Goal: Transaction & Acquisition: Purchase product/service

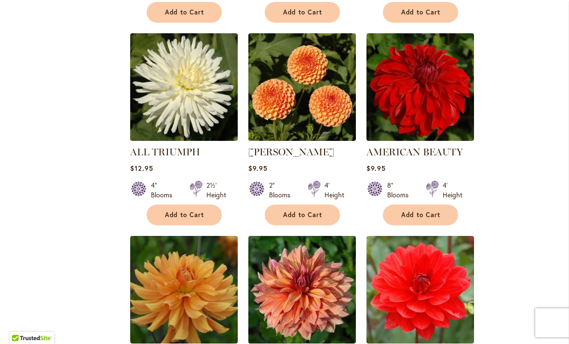
scroll to position [613, 0]
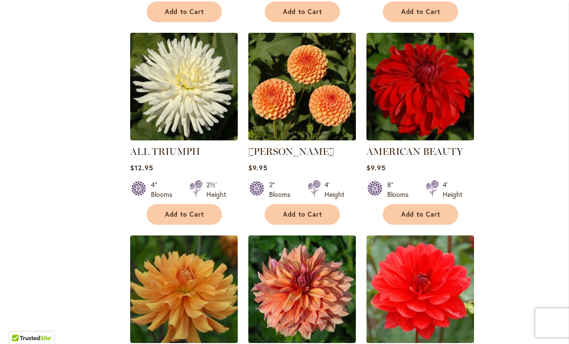
click at [420, 217] on span "Add to Cart" at bounding box center [421, 214] width 40 height 8
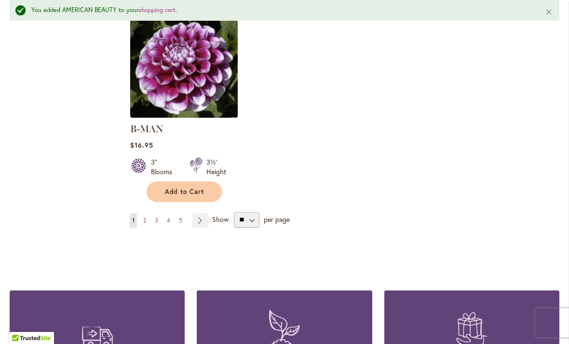
scroll to position [1285, 0]
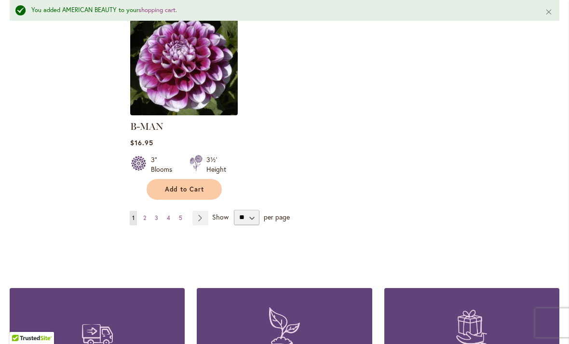
click at [204, 211] on link "Page Next" at bounding box center [200, 218] width 16 height 14
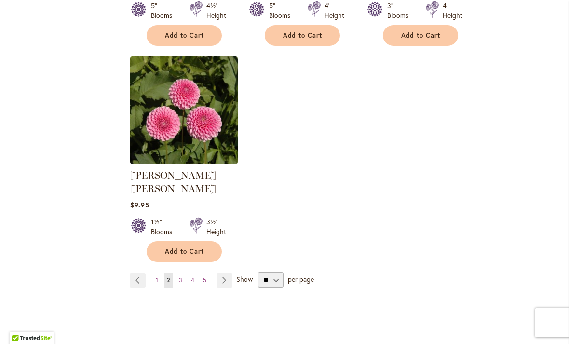
scroll to position [1204, 0]
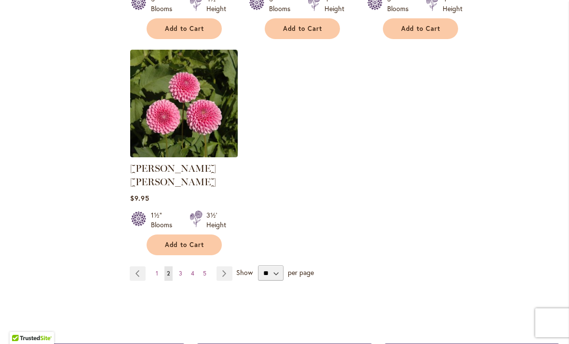
click at [227, 266] on link "Page Next" at bounding box center [225, 273] width 16 height 14
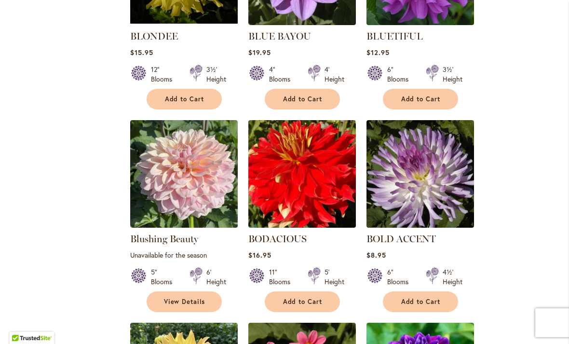
scroll to position [729, 0]
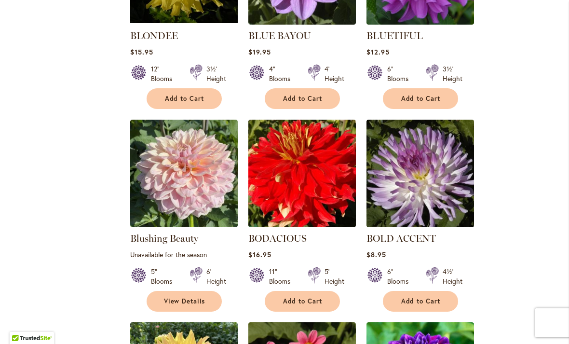
click at [304, 303] on span "Add to Cart" at bounding box center [303, 301] width 40 height 8
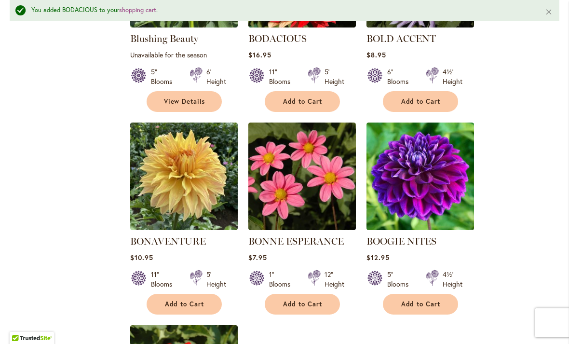
scroll to position [955, 0]
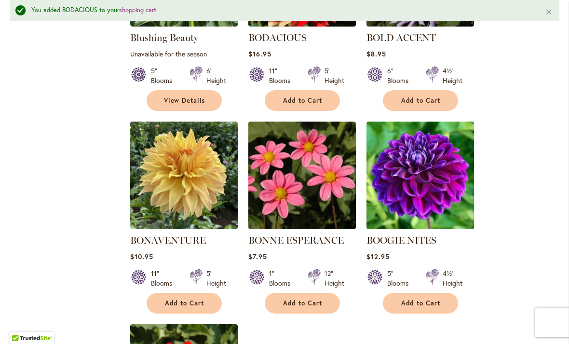
click at [180, 303] on span "Add to Cart" at bounding box center [185, 303] width 40 height 8
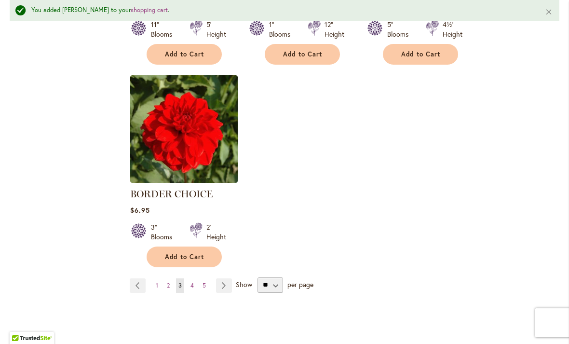
scroll to position [1205, 0]
click at [220, 285] on link "Page Next" at bounding box center [224, 285] width 16 height 14
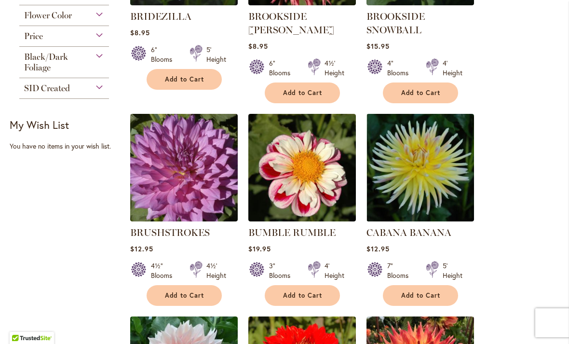
scroll to position [550, 0]
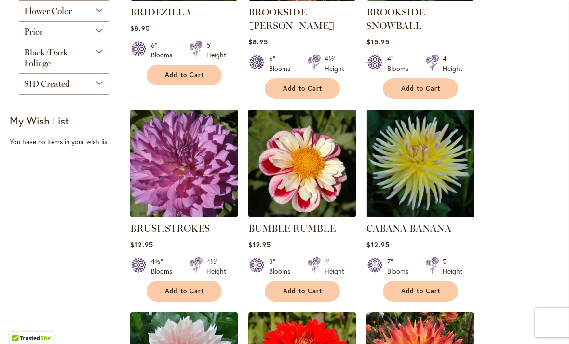
click at [302, 292] on span "Add to Cart" at bounding box center [303, 291] width 40 height 8
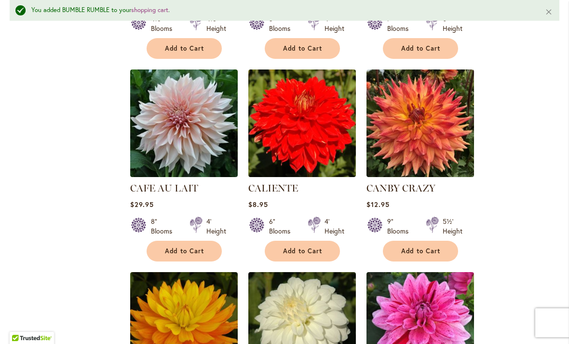
scroll to position [820, 0]
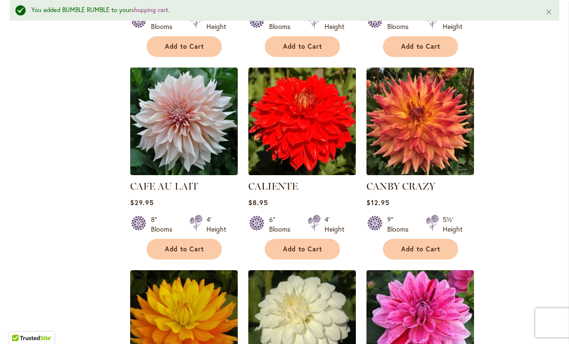
click at [188, 246] on span "Add to Cart" at bounding box center [185, 249] width 40 height 8
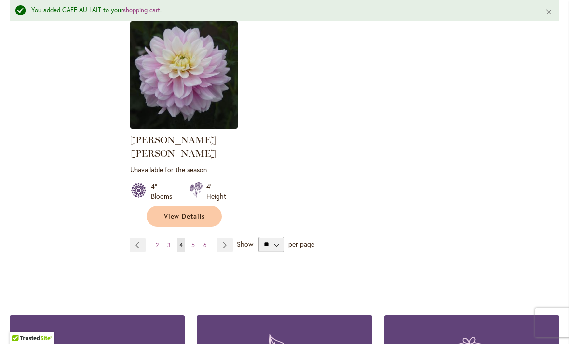
scroll to position [1272, 0]
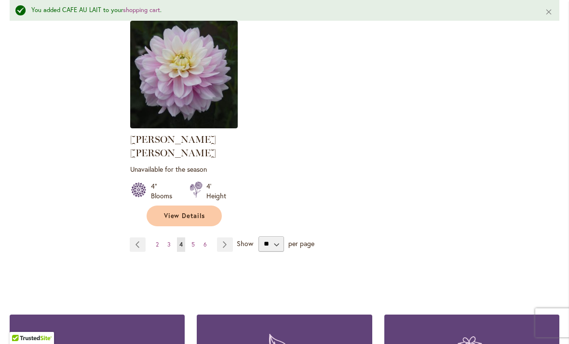
click at [227, 237] on link "Page Next" at bounding box center [225, 244] width 16 height 14
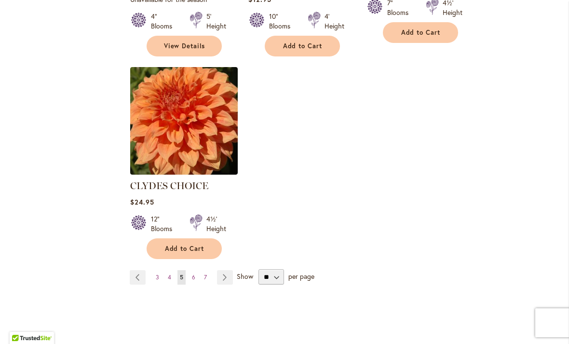
scroll to position [1214, 0]
click at [179, 244] on span "Add to Cart" at bounding box center [185, 248] width 40 height 8
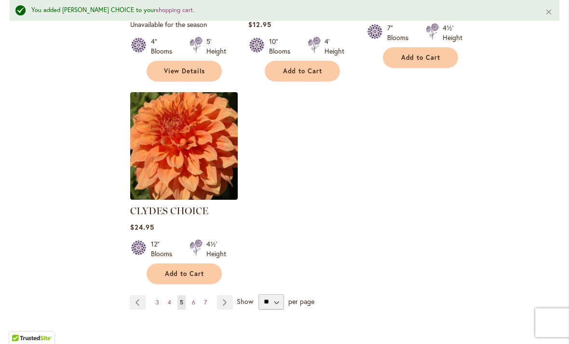
click at [229, 295] on link "Page Next" at bounding box center [225, 302] width 16 height 14
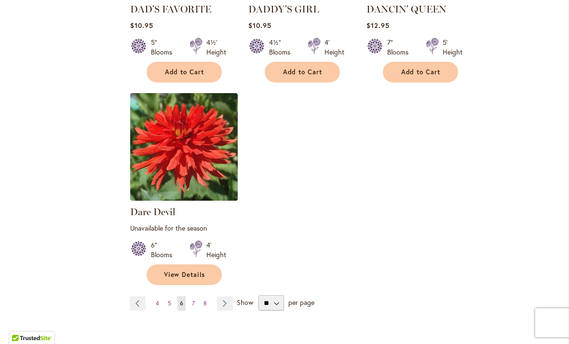
scroll to position [1194, 0]
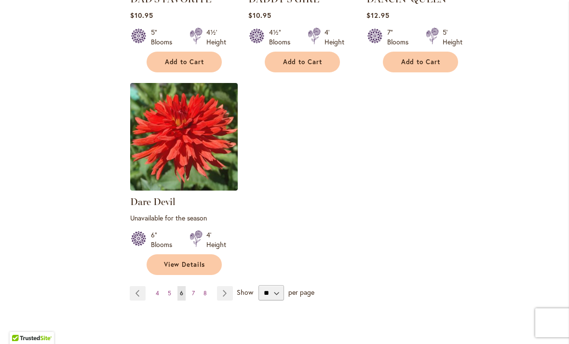
click at [227, 293] on link "Page Next" at bounding box center [225, 293] width 16 height 14
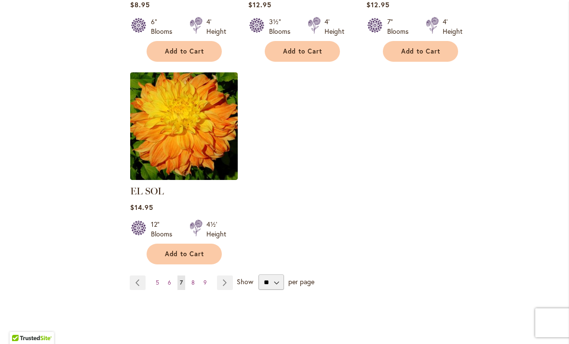
scroll to position [1196, 0]
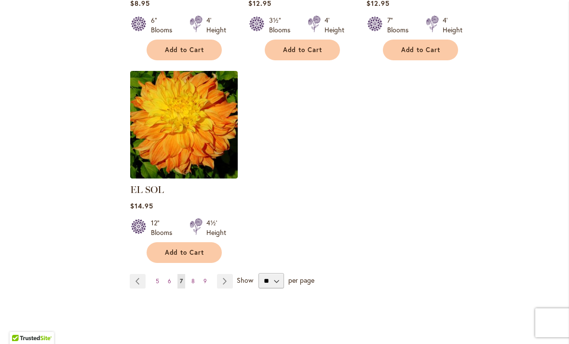
click at [229, 274] on link "Page Next" at bounding box center [225, 281] width 16 height 14
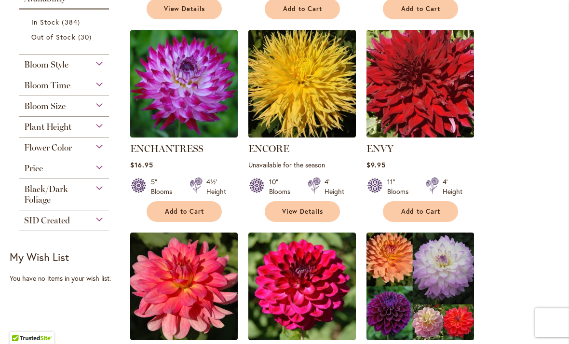
scroll to position [414, 0]
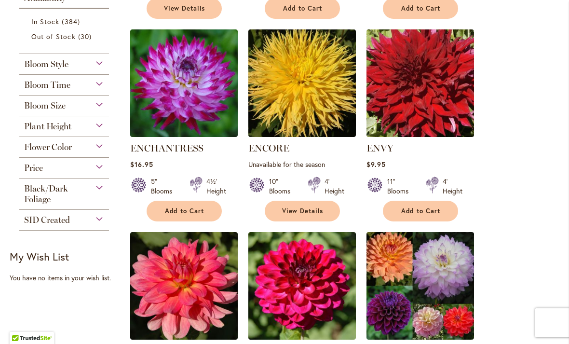
click at [421, 210] on span "Add to Cart" at bounding box center [421, 211] width 40 height 8
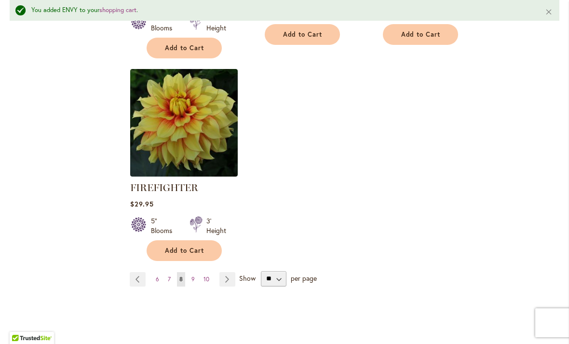
scroll to position [1258, 0]
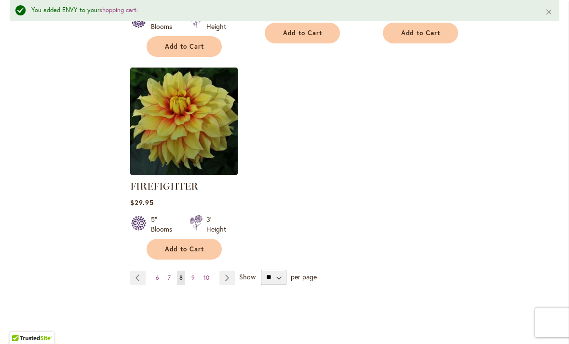
click at [189, 247] on span "Add to Cart" at bounding box center [185, 249] width 40 height 8
click at [232, 275] on link "Page Next" at bounding box center [228, 278] width 16 height 14
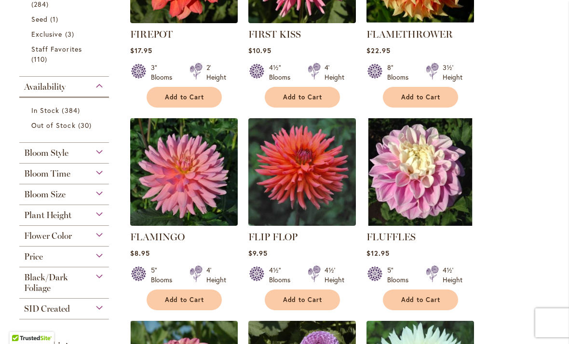
scroll to position [324, 0]
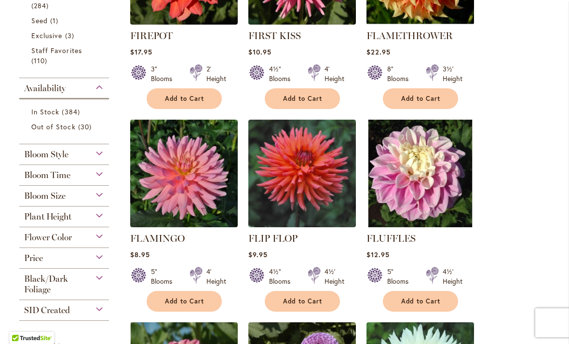
click at [415, 91] on button "Add to Cart" at bounding box center [420, 98] width 75 height 21
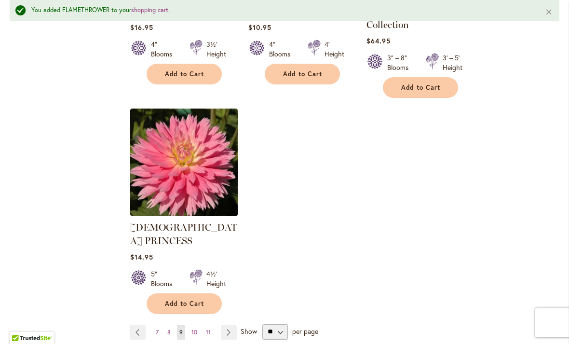
scroll to position [1230, 0]
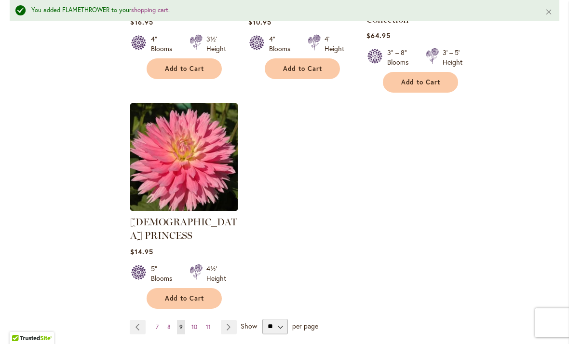
click at [232, 320] on link "Page Next" at bounding box center [229, 327] width 16 height 14
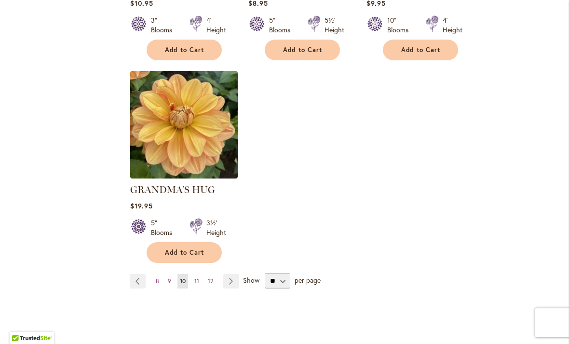
scroll to position [1197, 0]
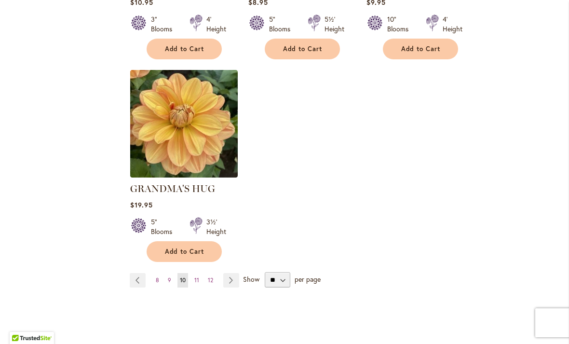
click at [234, 273] on link "Page Next" at bounding box center [231, 280] width 16 height 14
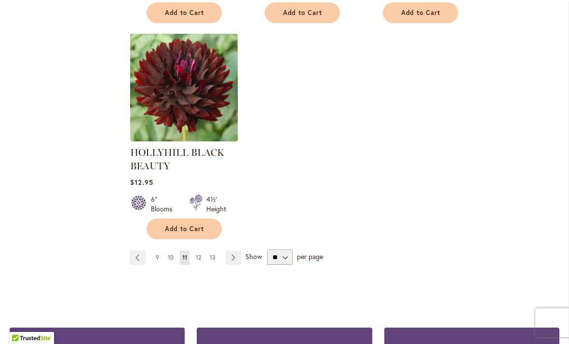
scroll to position [1258, 0]
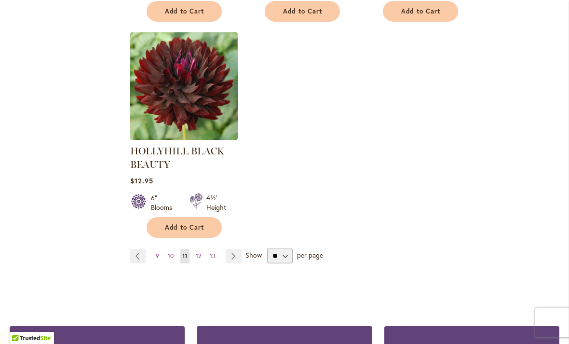
click at [236, 256] on link "Page Next" at bounding box center [234, 256] width 16 height 14
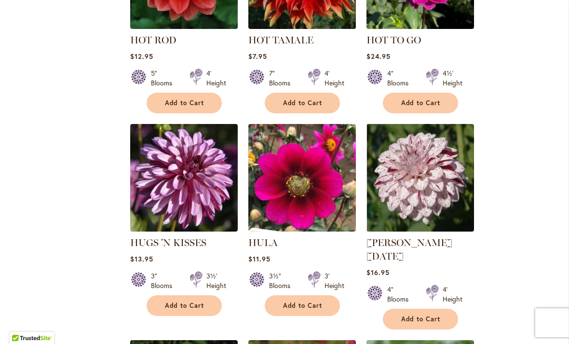
scroll to position [737, 0]
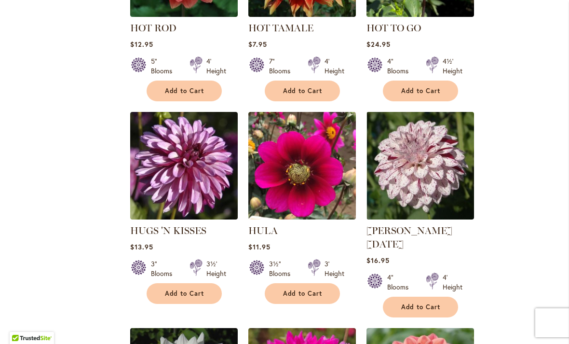
click at [425, 303] on span "Add to Cart" at bounding box center [421, 307] width 40 height 8
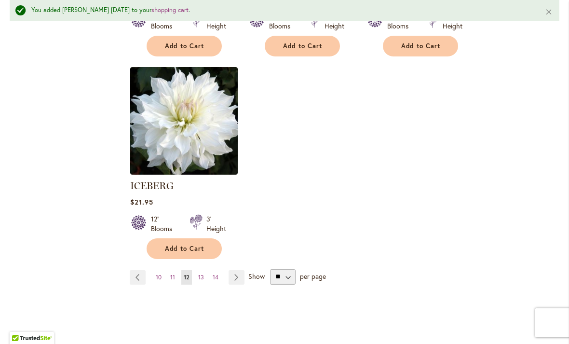
scroll to position [1226, 0]
click at [186, 245] on span "Add to Cart" at bounding box center [185, 249] width 40 height 8
click at [237, 270] on link "Page Next" at bounding box center [237, 277] width 16 height 14
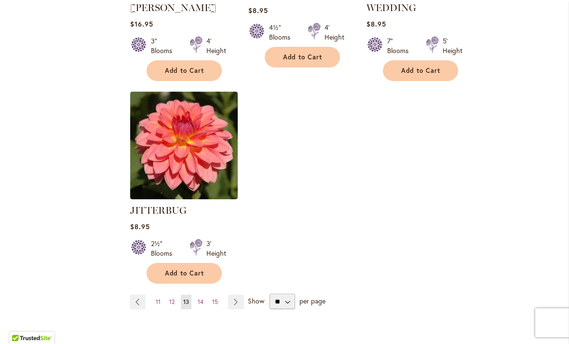
scroll to position [1205, 0]
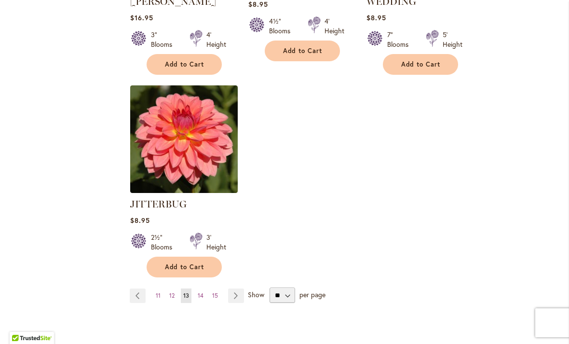
click at [237, 289] on link "Page Next" at bounding box center [236, 296] width 16 height 14
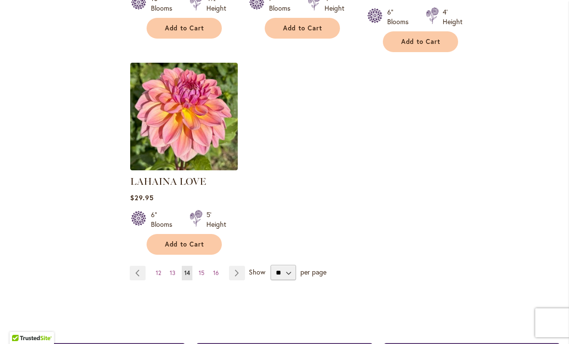
scroll to position [1206, 0]
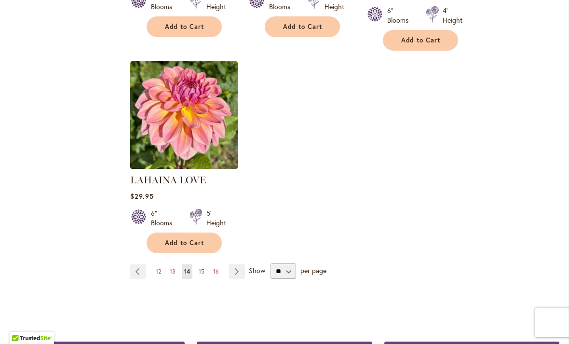
click at [240, 264] on link "Page Next" at bounding box center [237, 271] width 16 height 14
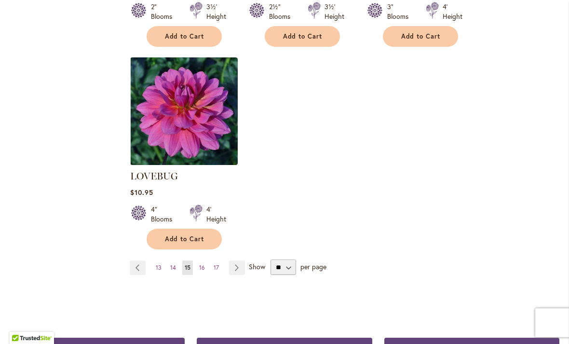
scroll to position [1224, 0]
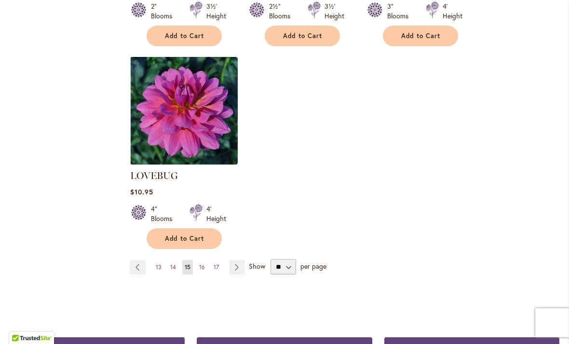
click at [240, 260] on link "Page Next" at bounding box center [237, 267] width 16 height 14
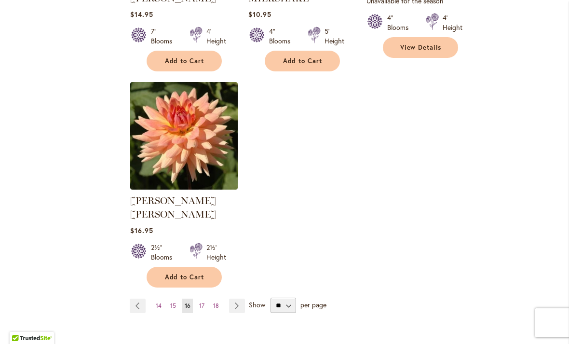
scroll to position [1200, 0]
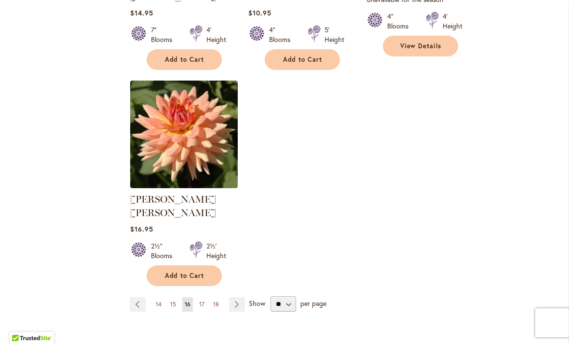
click at [240, 297] on link "Page Next" at bounding box center [237, 304] width 16 height 14
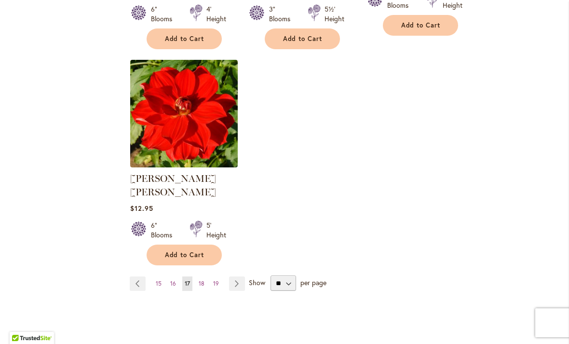
scroll to position [1232, 0]
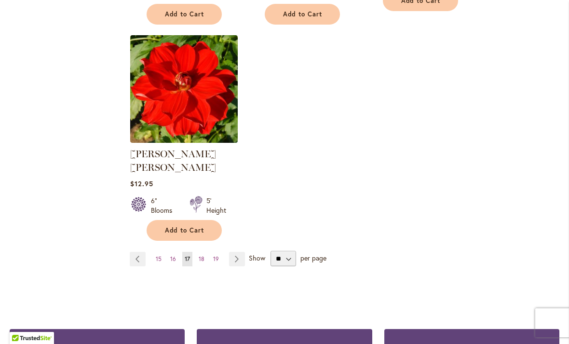
click at [239, 252] on link "Page Next" at bounding box center [237, 259] width 16 height 14
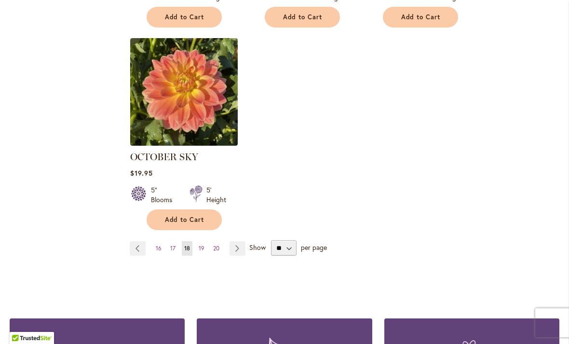
scroll to position [1232, 0]
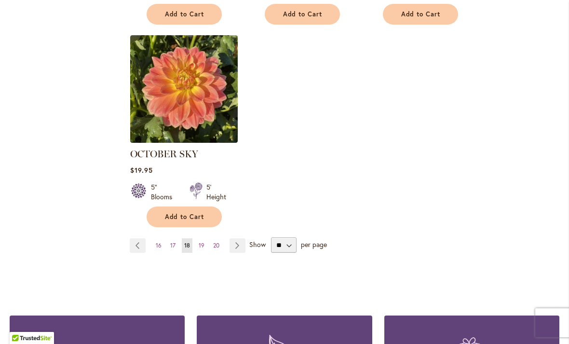
click at [240, 238] on link "Page Next" at bounding box center [238, 245] width 16 height 14
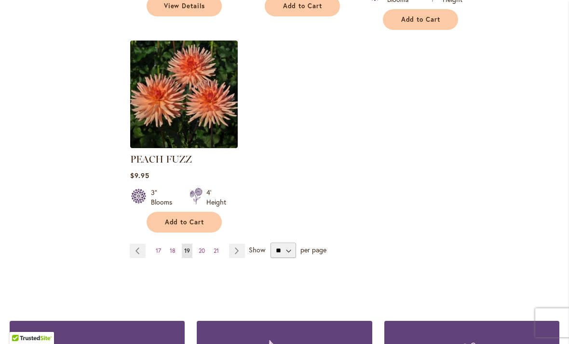
scroll to position [1243, 0]
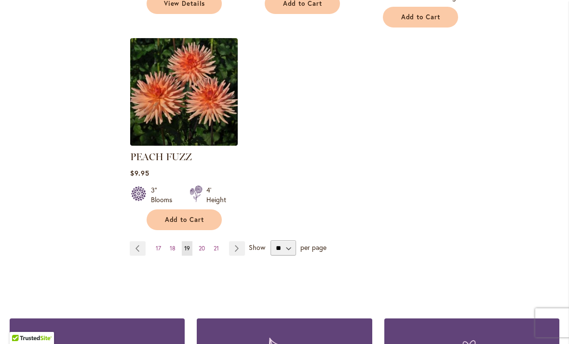
click at [237, 241] on link "Page Next" at bounding box center [237, 248] width 16 height 14
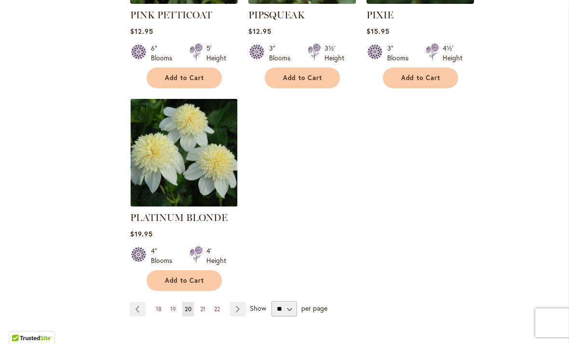
scroll to position [1202, 0]
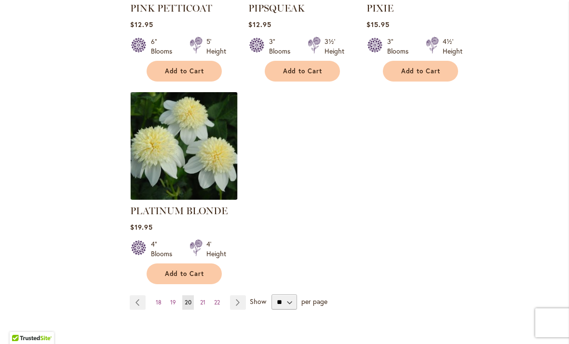
click at [243, 295] on link "Page Next" at bounding box center [238, 302] width 16 height 14
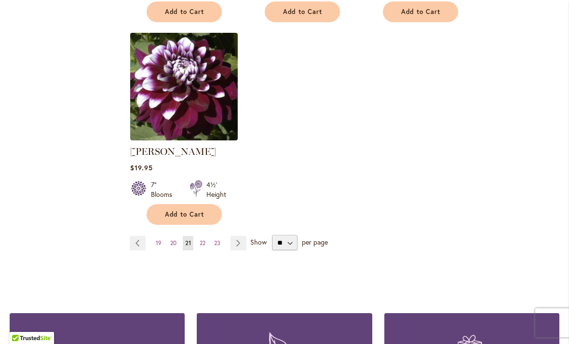
scroll to position [1240, 0]
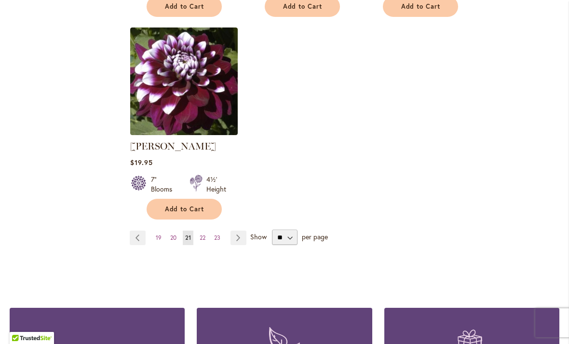
click at [242, 238] on link "Page Next" at bounding box center [239, 238] width 16 height 14
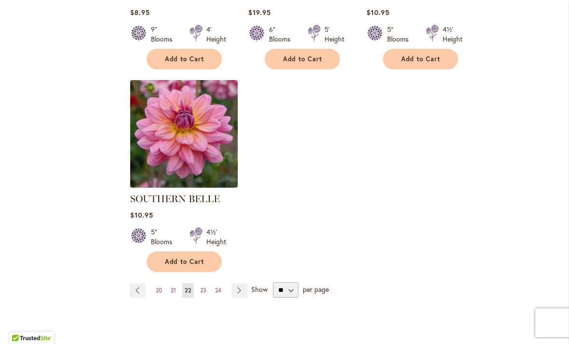
scroll to position [1189, 0]
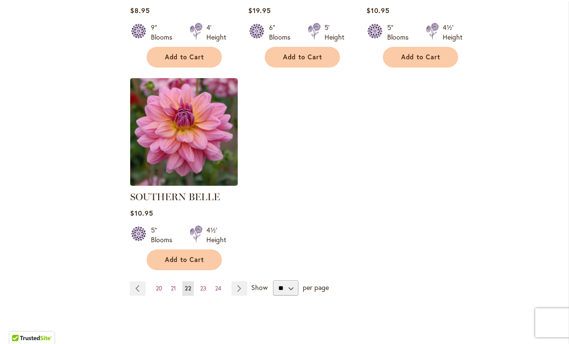
click at [244, 281] on link "Page Next" at bounding box center [240, 288] width 16 height 14
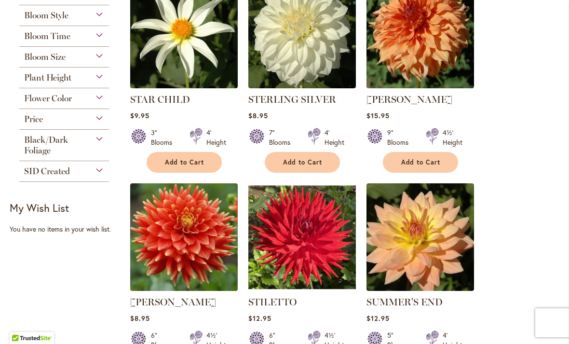
scroll to position [463, 0]
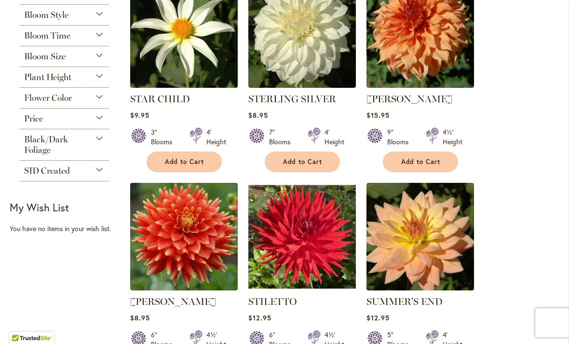
click at [302, 162] on span "Add to Cart" at bounding box center [303, 162] width 40 height 8
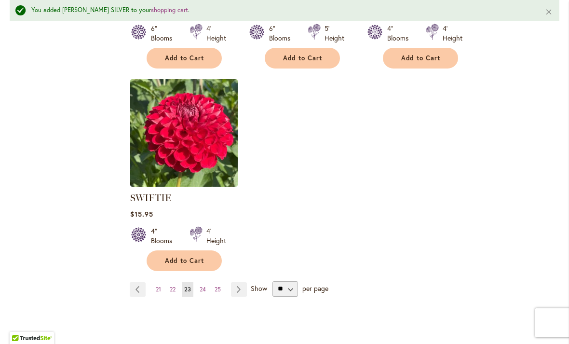
scroll to position [1216, 0]
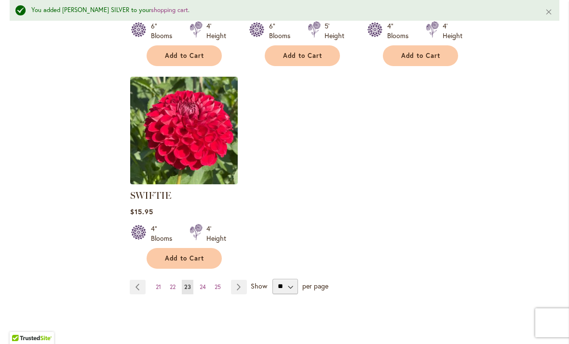
click at [243, 285] on link "Page Next" at bounding box center [239, 287] width 16 height 14
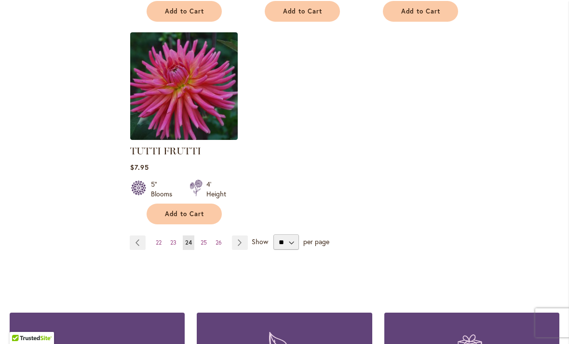
scroll to position [1236, 0]
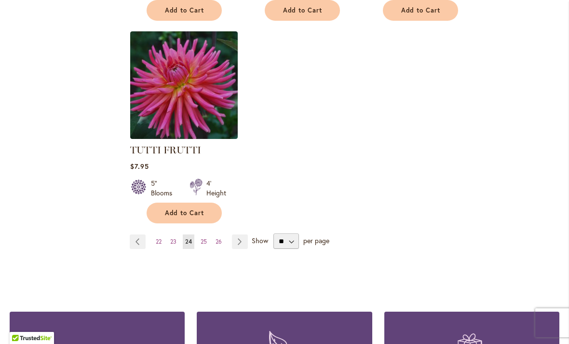
click at [246, 234] on link "Page Next" at bounding box center [240, 241] width 16 height 14
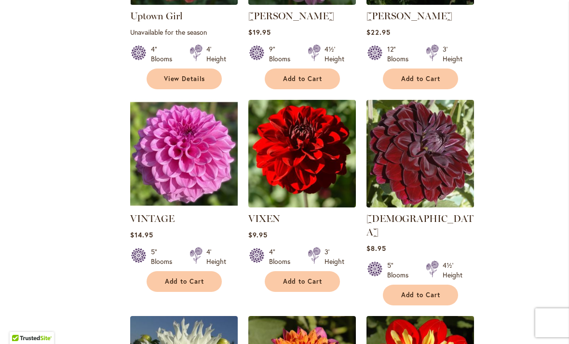
scroll to position [559, 0]
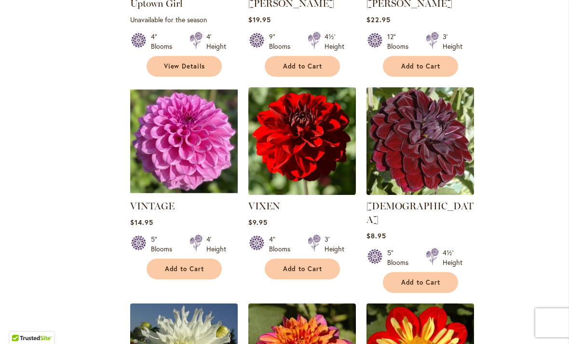
click at [418, 278] on span "Add to Cart" at bounding box center [421, 282] width 40 height 8
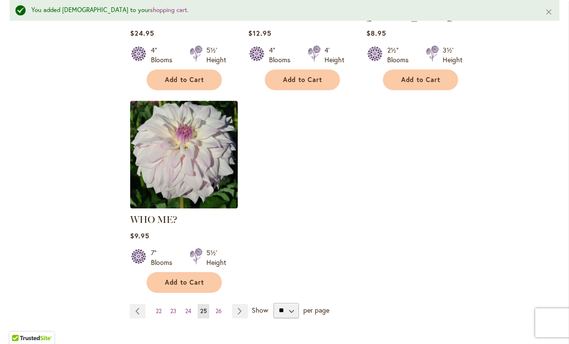
scroll to position [1195, 0]
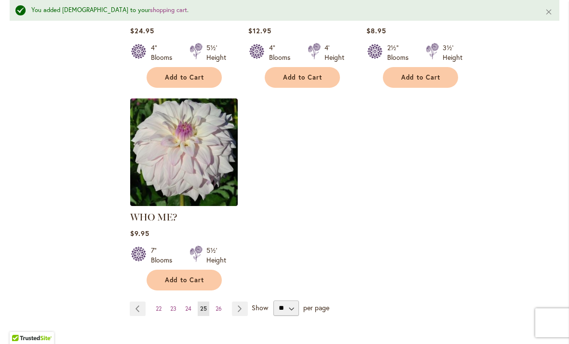
click at [244, 302] on link "Page Next" at bounding box center [240, 309] width 16 height 14
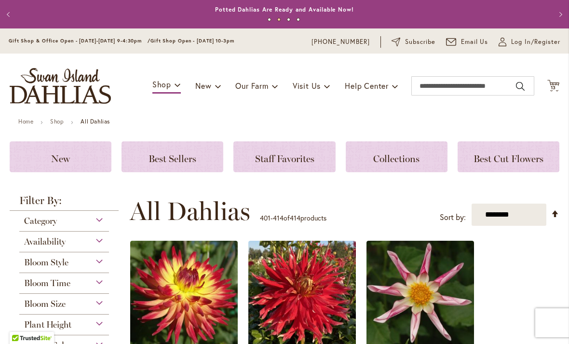
click at [554, 89] on span "13" at bounding box center [554, 87] width 6 height 6
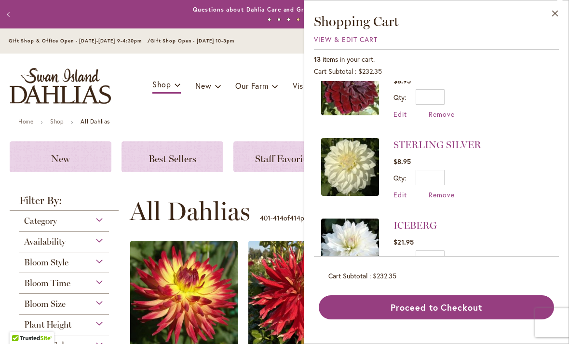
scroll to position [35, 0]
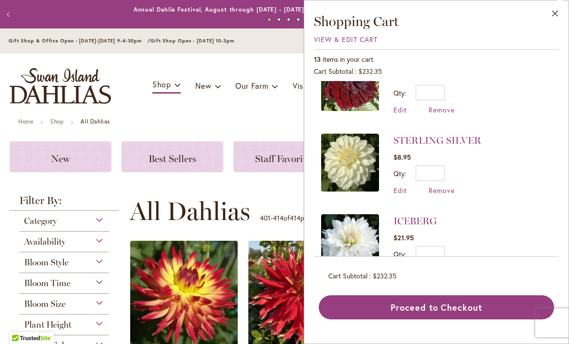
click at [440, 192] on span "Remove" at bounding box center [442, 190] width 26 height 9
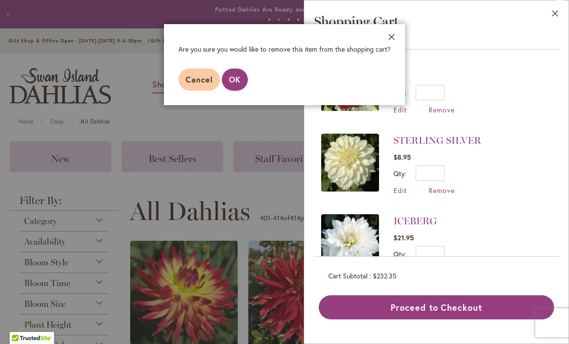
click at [237, 76] on span "OK" at bounding box center [235, 79] width 12 height 10
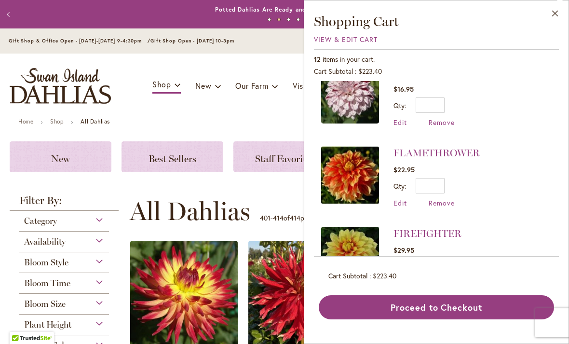
scroll to position [183, 0]
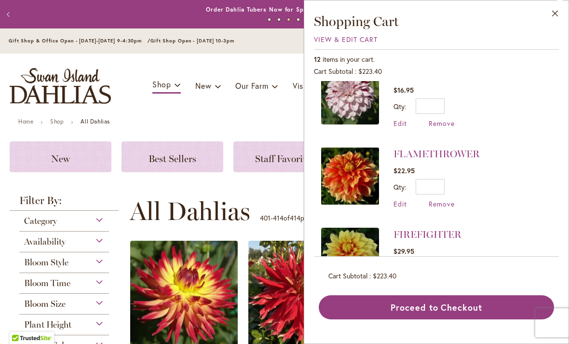
click at [441, 203] on span "Remove" at bounding box center [442, 203] width 26 height 9
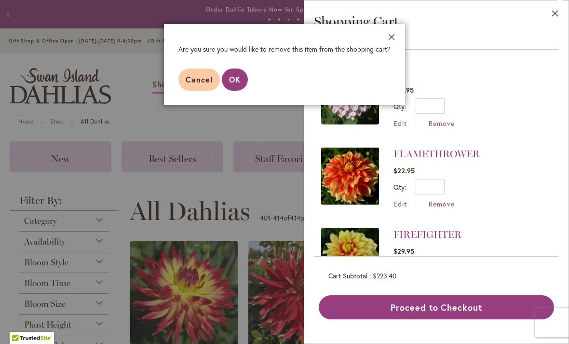
click at [238, 77] on span "OK" at bounding box center [235, 79] width 12 height 10
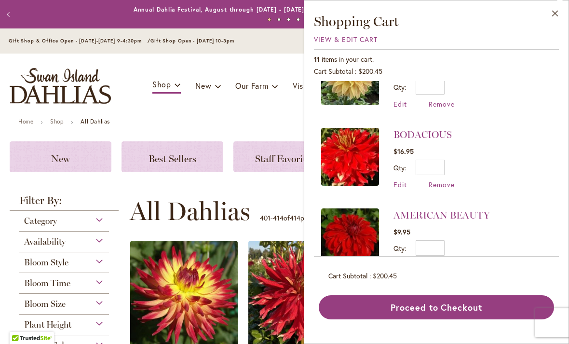
scroll to position [685, 0]
click at [441, 266] on span "Remove" at bounding box center [442, 265] width 26 height 9
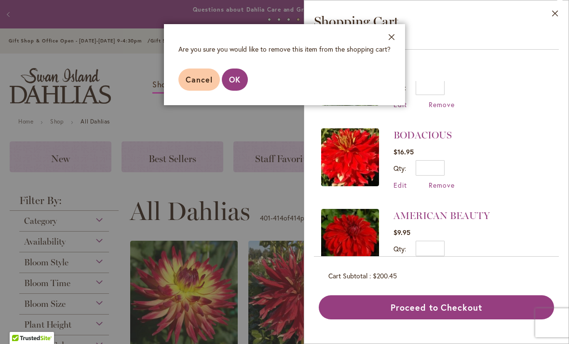
click at [239, 82] on span "OK" at bounding box center [235, 79] width 12 height 10
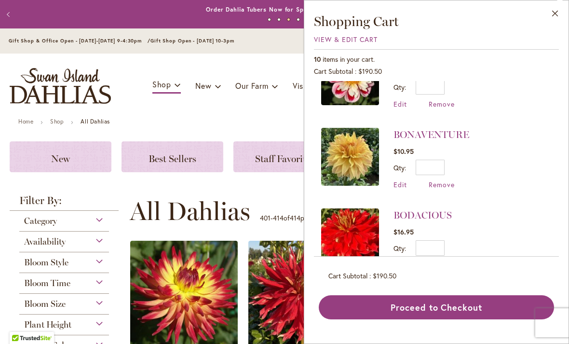
scroll to position [605, 0]
click at [427, 319] on button "Proceed to Checkout" at bounding box center [436, 307] width 235 height 24
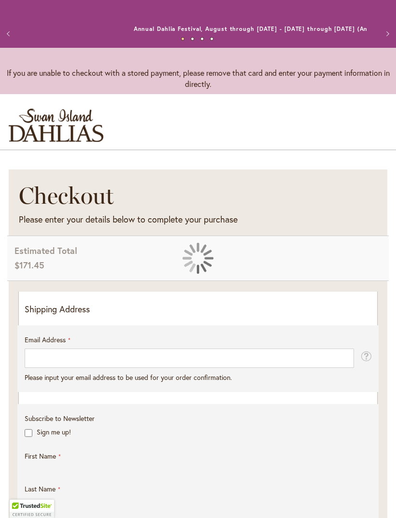
select select "**"
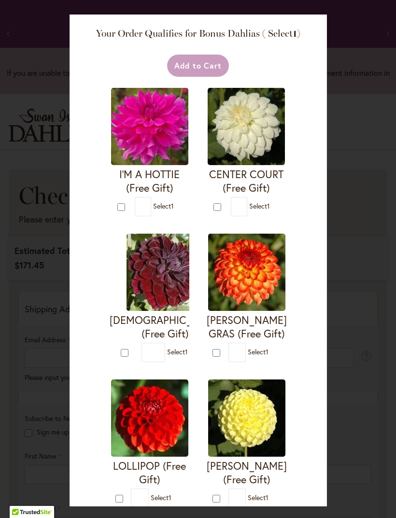
click at [121, 201] on div at bounding box center [122, 206] width 10 height 11
type input "*"
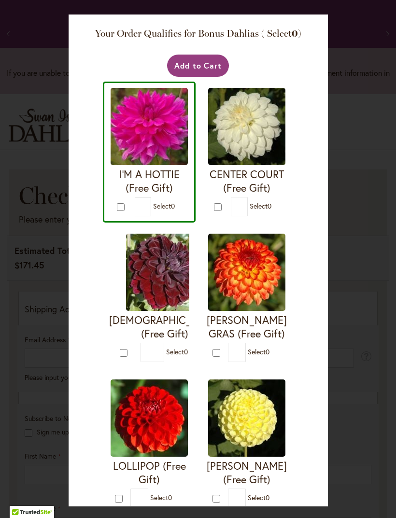
click at [210, 64] on button "Add to Cart" at bounding box center [198, 66] width 62 height 22
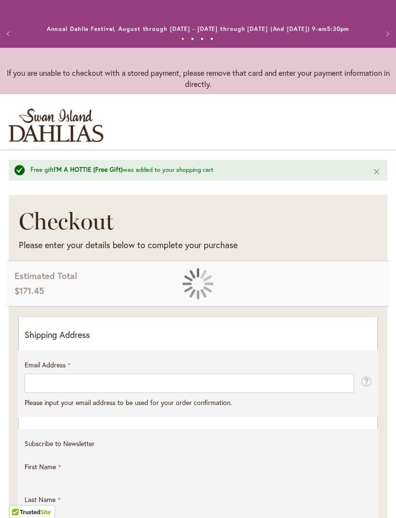
select select "**"
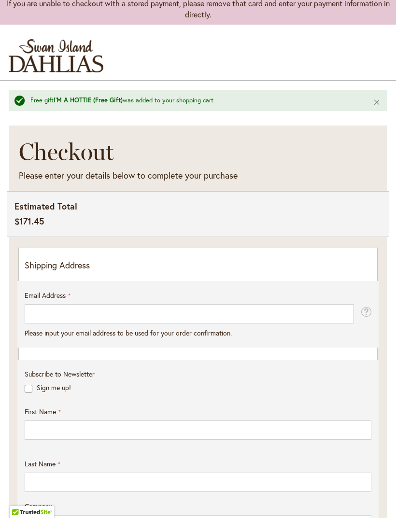
scroll to position [62, 0]
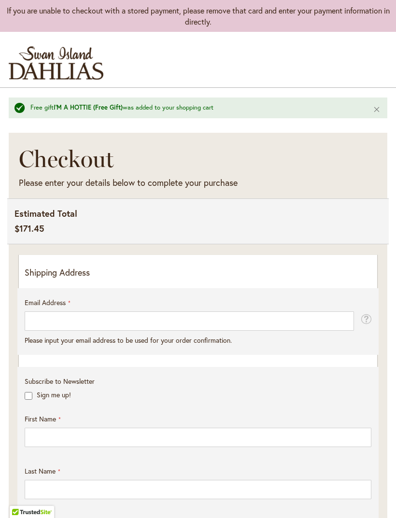
click at [50, 279] on p "Shipping Address" at bounding box center [198, 272] width 346 height 13
click at [49, 279] on p "Shipping Address" at bounding box center [198, 272] width 346 height 13
click at [39, 279] on p "Shipping Address" at bounding box center [198, 272] width 346 height 13
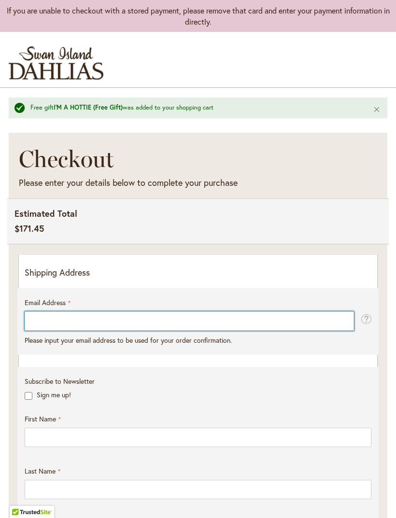
click at [50, 322] on input "Email Address" at bounding box center [189, 320] width 329 height 19
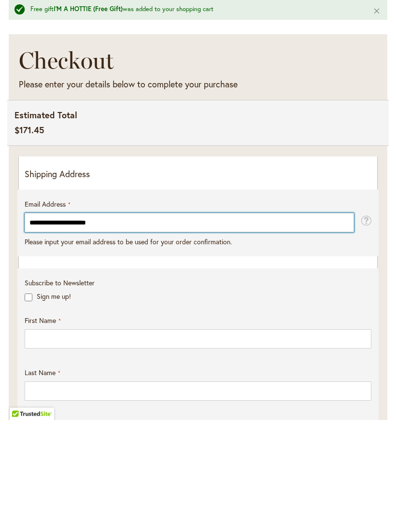
type input "**********"
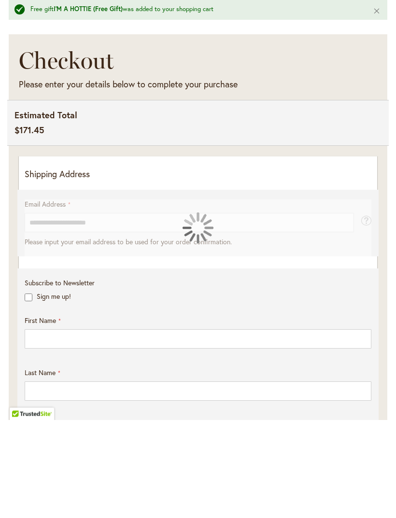
scroll to position [161, 0]
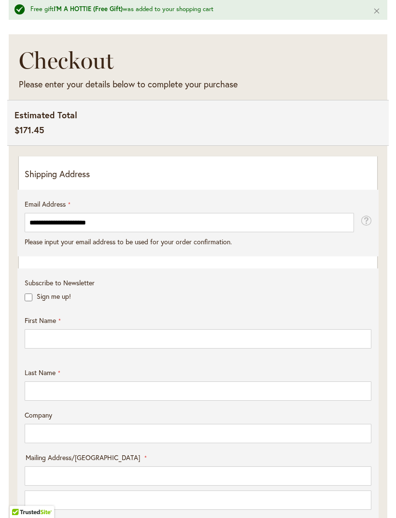
click at [34, 301] on p "Sign me up!" at bounding box center [198, 296] width 346 height 10
click at [37, 301] on label "Sign me up!" at bounding box center [54, 295] width 34 height 9
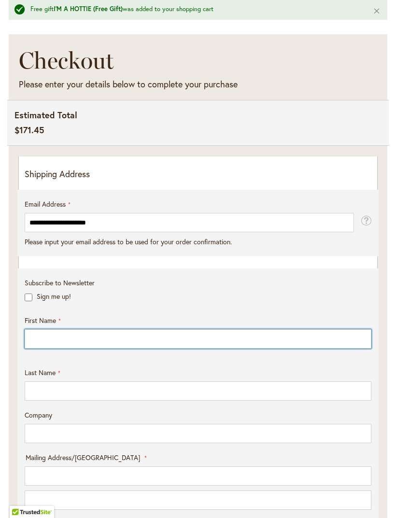
click at [43, 343] on input "First Name" at bounding box center [198, 338] width 346 height 19
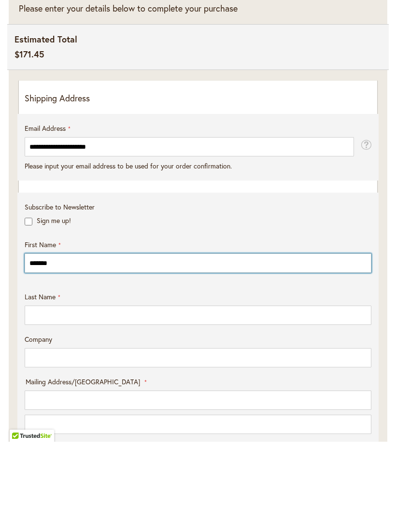
type input "*******"
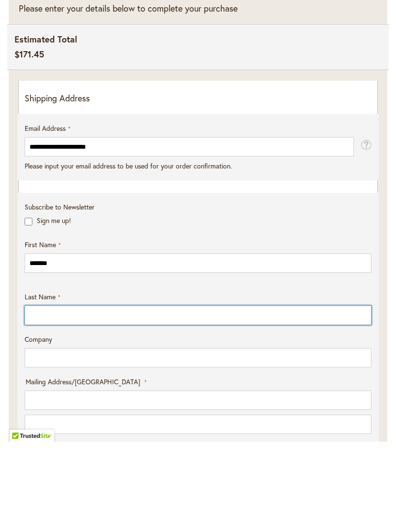
click at [45, 382] on input "Last Name" at bounding box center [198, 391] width 346 height 19
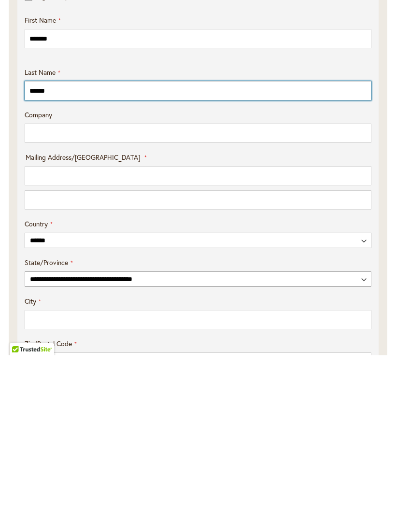
scroll to position [300, 0]
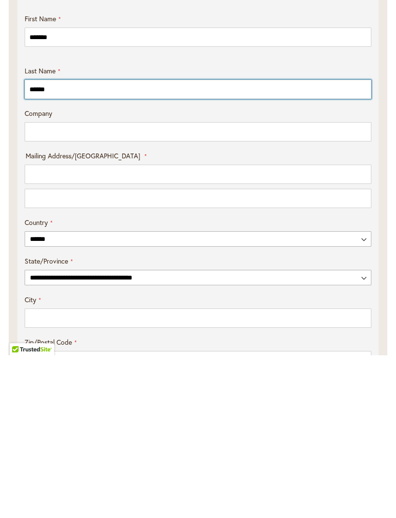
type input "******"
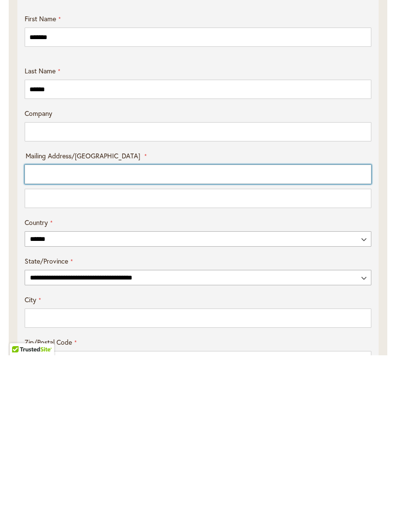
click at [52, 327] on input "Mailing Address/PO BOX: Line 1" at bounding box center [198, 336] width 346 height 19
type input "**********"
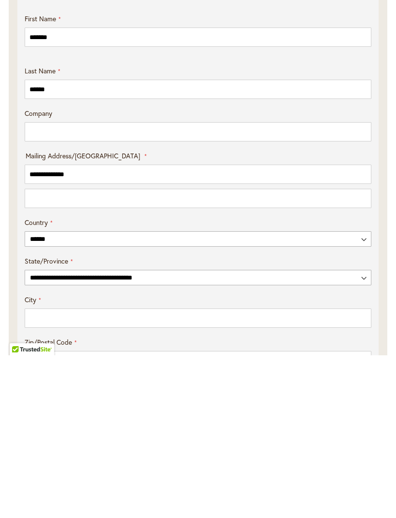
select select "**"
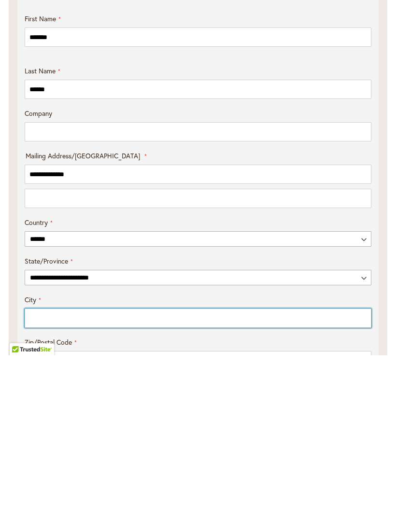
type input "**********"
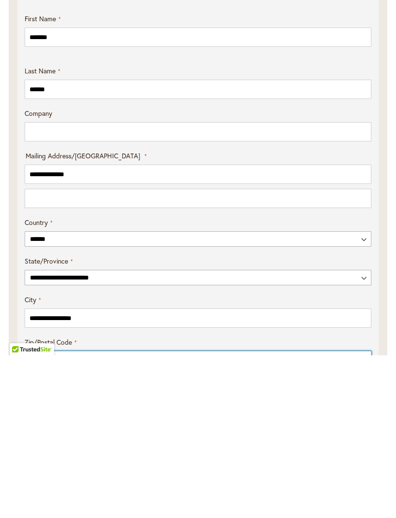
type input "*****"
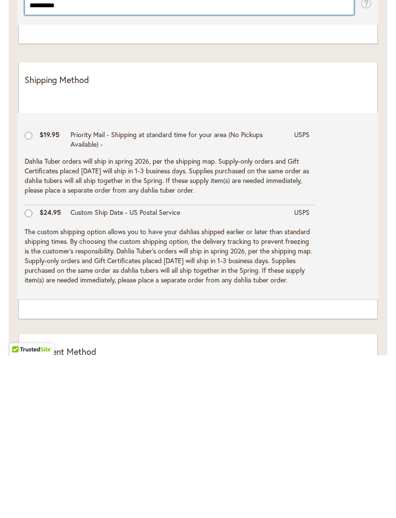
scroll to position [698, 0]
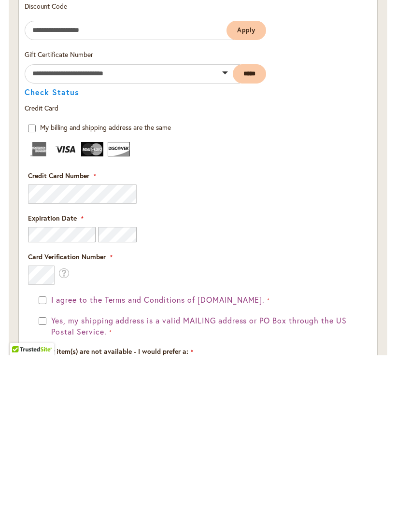
type input "**********"
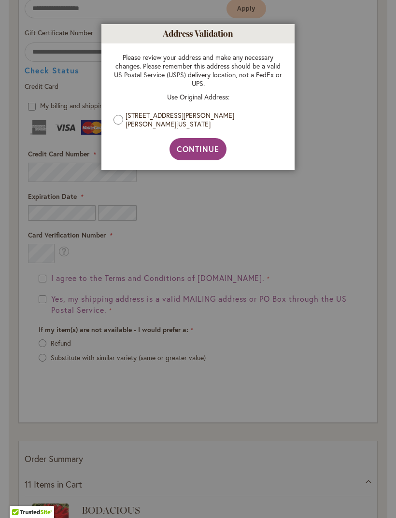
scroll to position [1245, 0]
click at [205, 152] on span "Continue" at bounding box center [198, 149] width 43 height 10
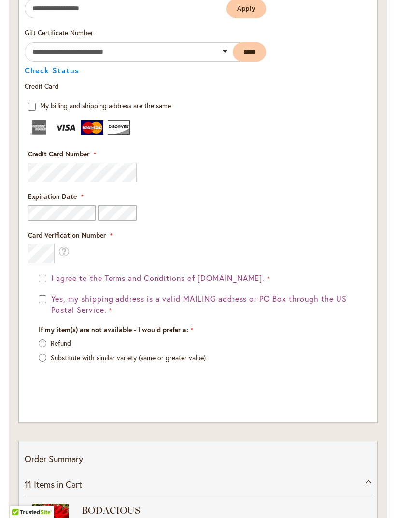
click at [49, 310] on button "Yes, my shipping address is a valid MAILING address or PO Box through the US Po…" at bounding box center [203, 304] width 308 height 22
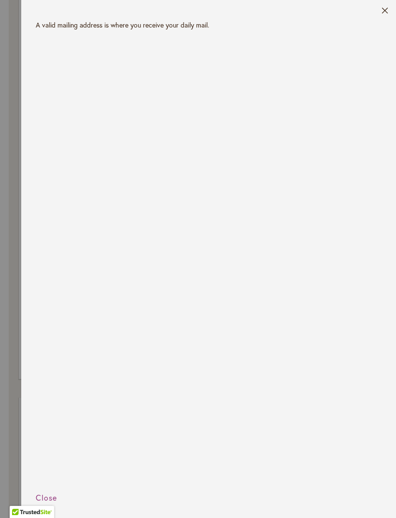
scroll to position [1298, 0]
click at [384, 13] on button "Close" at bounding box center [384, 12] width 7 height 11
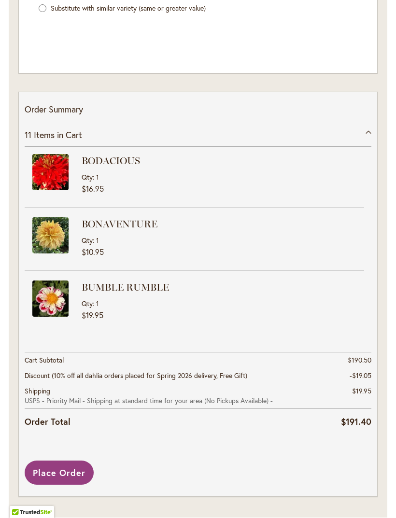
scroll to position [1597, 0]
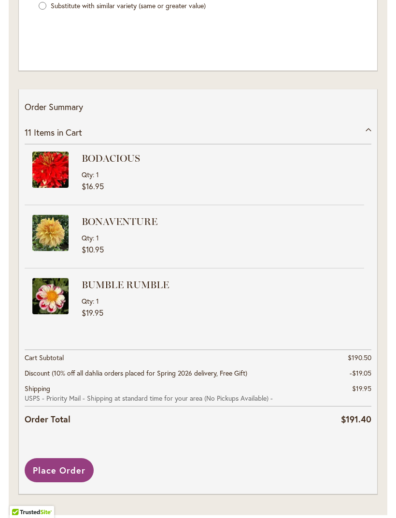
click at [57, 475] on span "Place Order" at bounding box center [59, 470] width 53 height 12
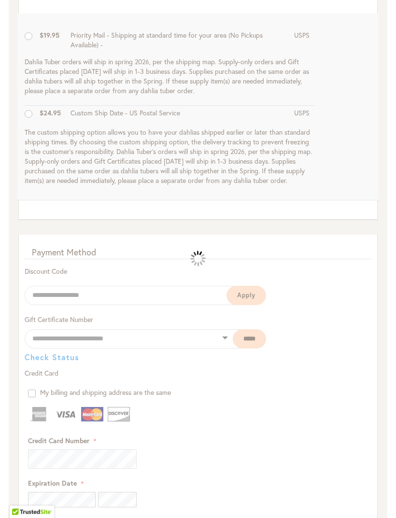
scroll to position [946, 0]
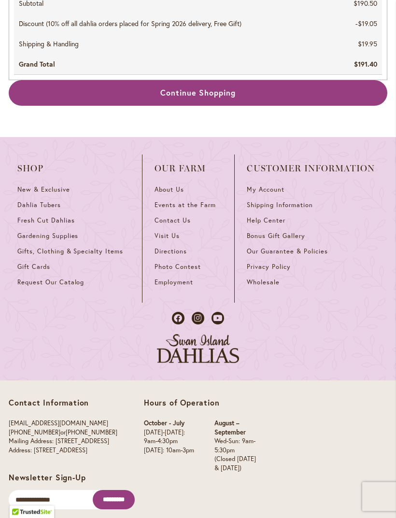
scroll to position [1608, 0]
